Goal: Find specific page/section: Find specific page/section

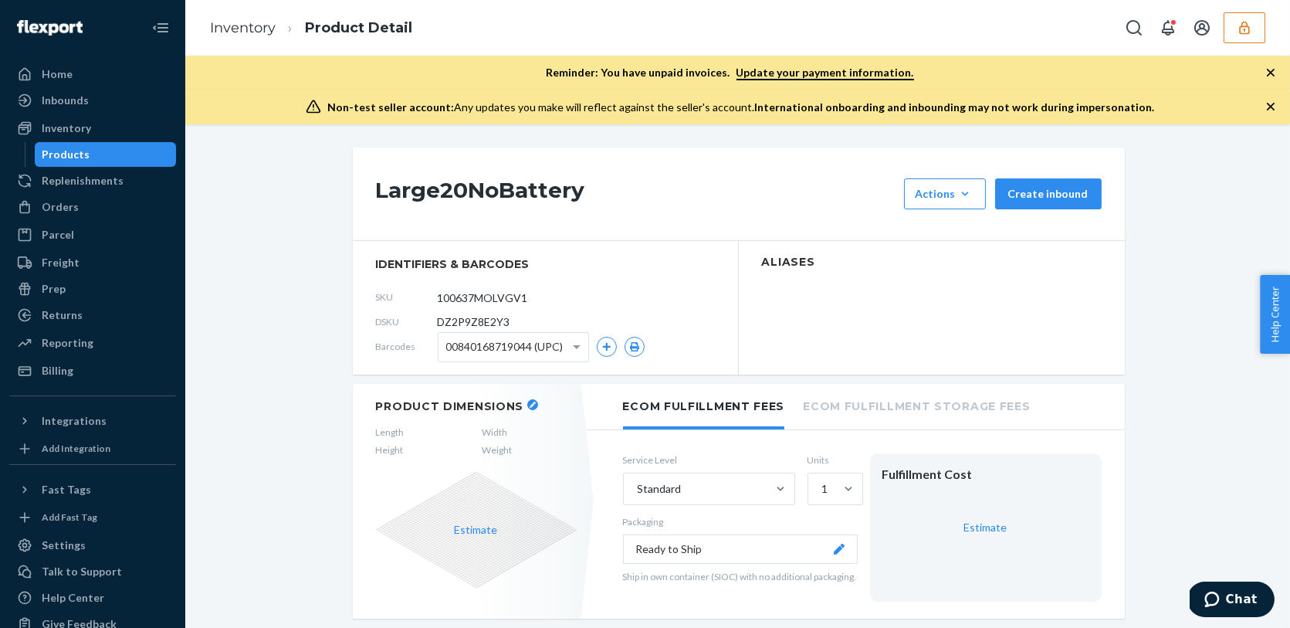
scroll to position [601, 0]
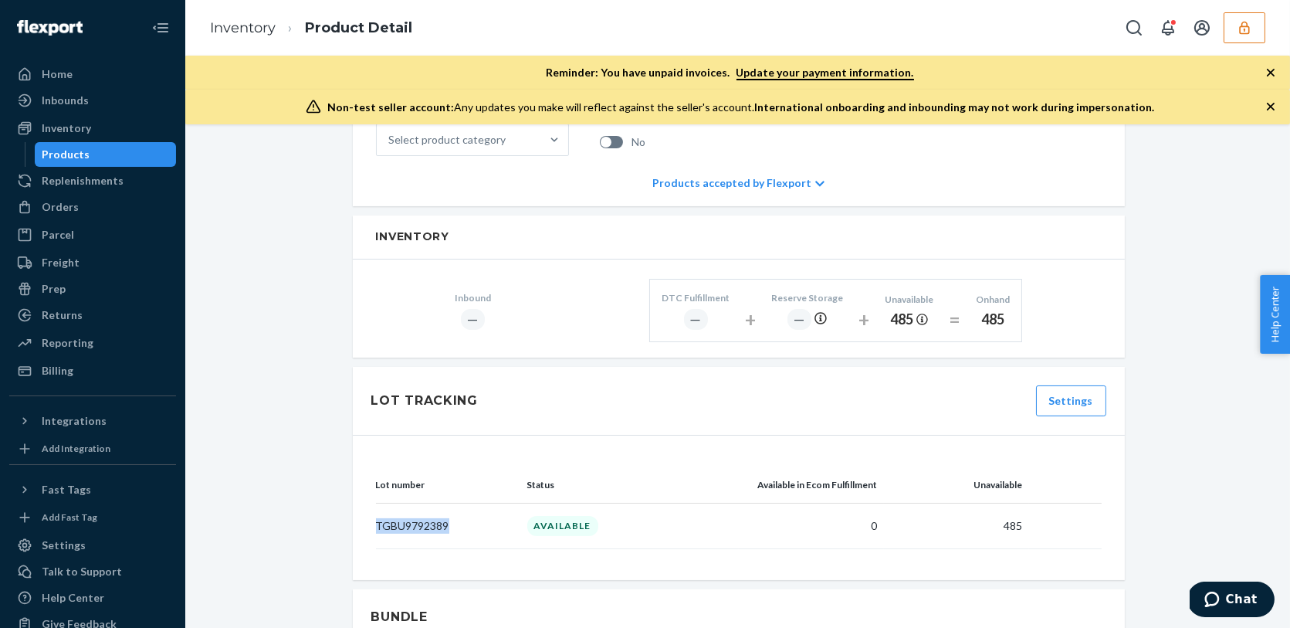
click at [1253, 39] on button "button" at bounding box center [1244, 27] width 42 height 31
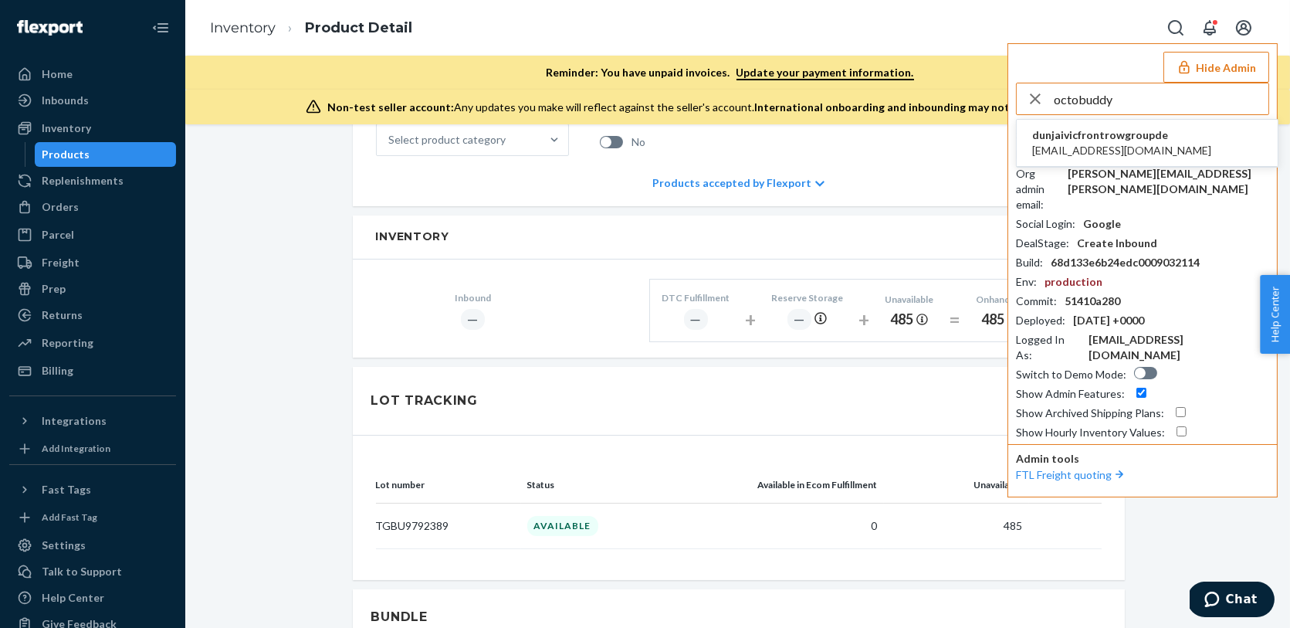
type input "octobuddy"
click at [1108, 140] on span "dunjaivicfrontrowgroupde" at bounding box center [1121, 134] width 179 height 15
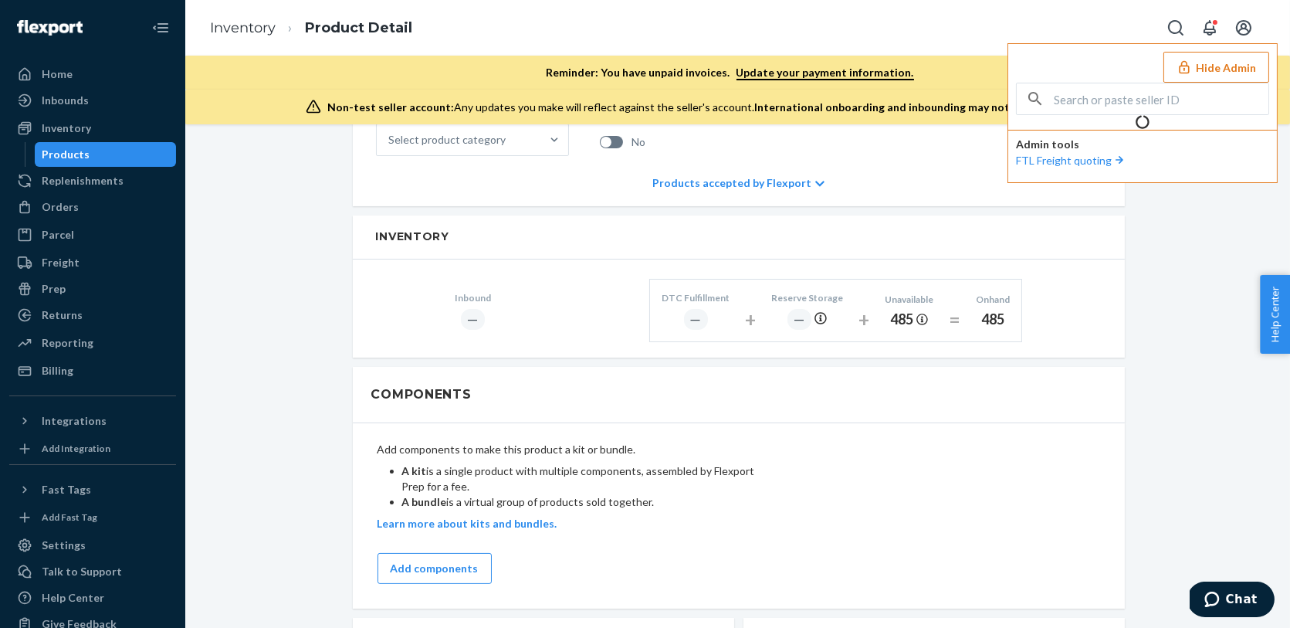
scroll to position [621, 0]
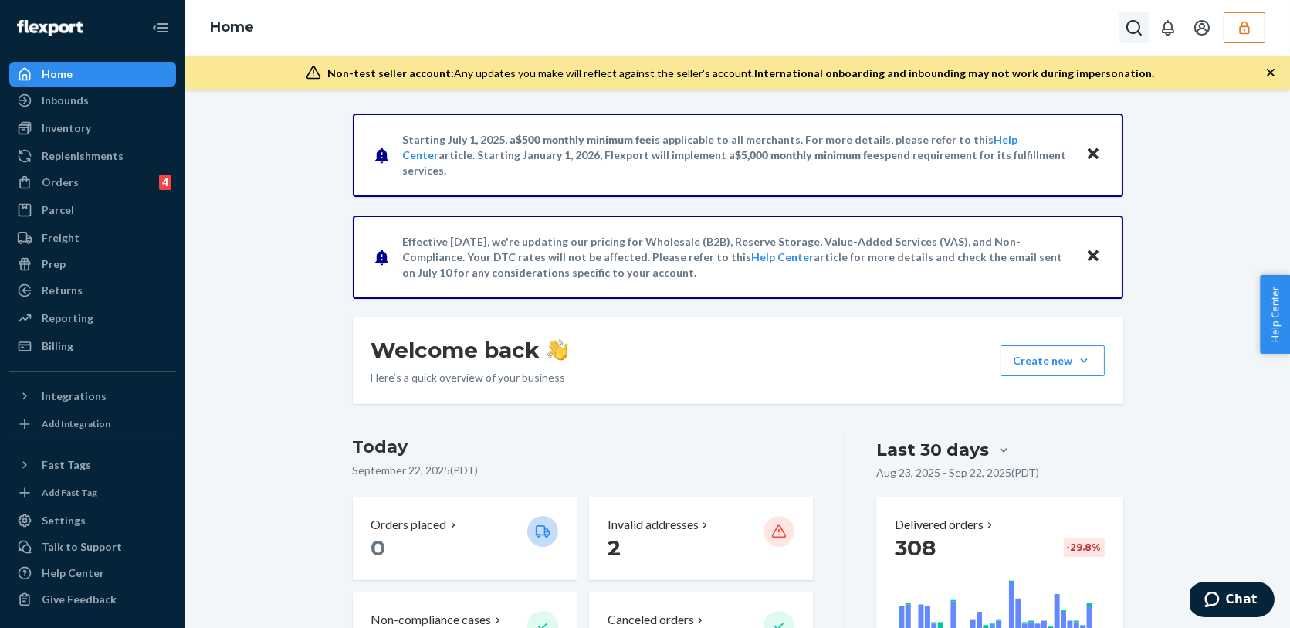
click at [1139, 29] on icon "Open Search Box" at bounding box center [1133, 27] width 15 height 15
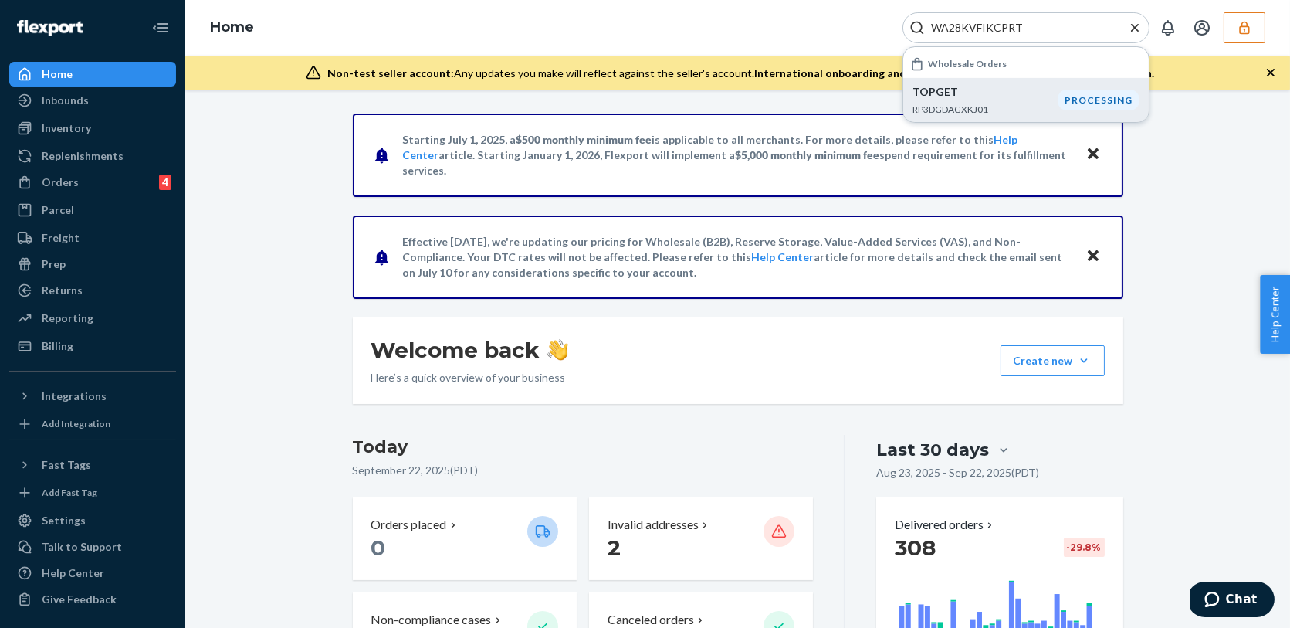
type input "WA28KVFIKCPRT"
click at [1001, 98] on p "TOPGET" at bounding box center [984, 91] width 145 height 15
